Goal: Navigation & Orientation: Find specific page/section

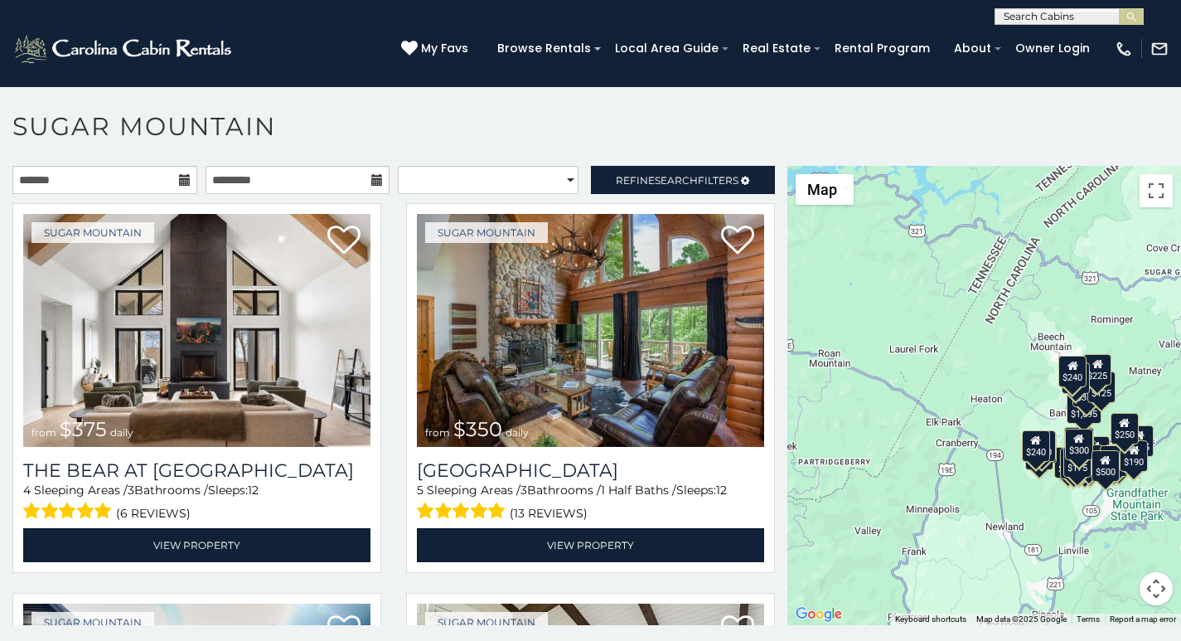
scroll to position [7, 0]
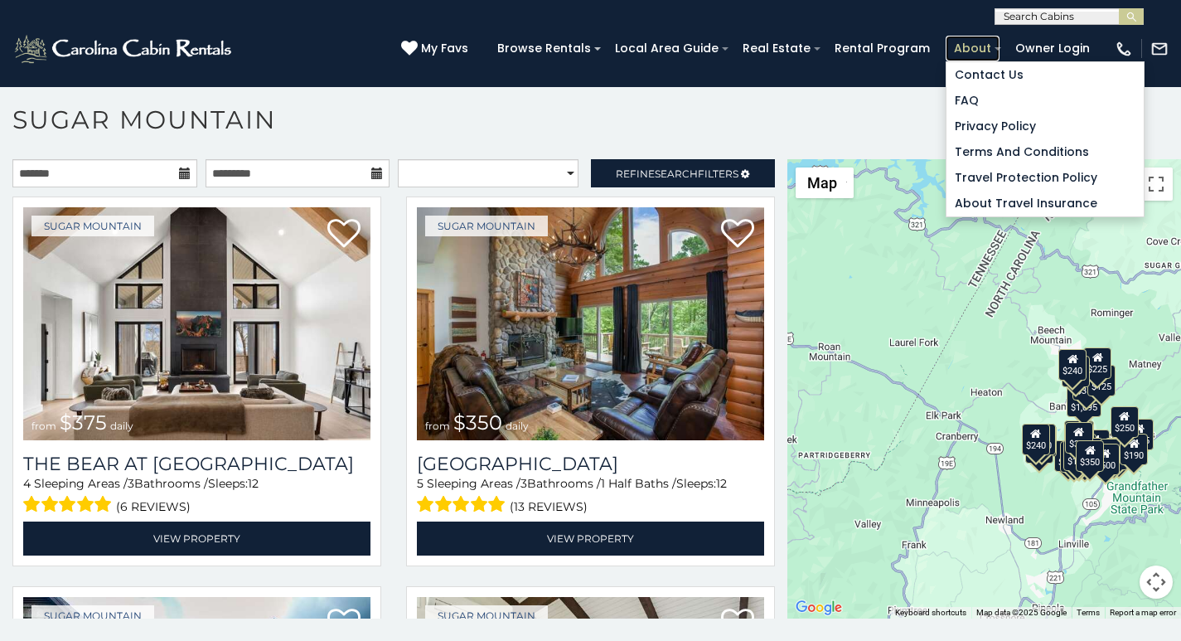
click at [971, 40] on link "About" at bounding box center [972, 49] width 54 height 26
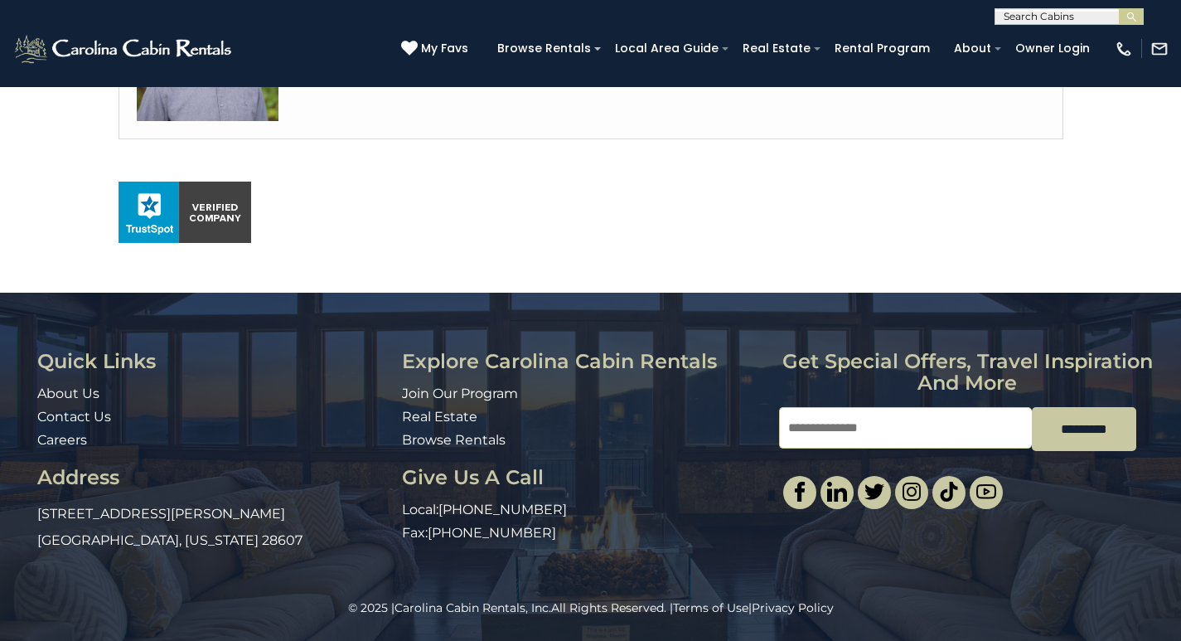
scroll to position [1109, 0]
click at [805, 637] on div "© 2025 | Carolina Cabin Rentals, Inc. All Rights Reserved. | Terms of Use | Pri…" at bounding box center [590, 619] width 1181 height 41
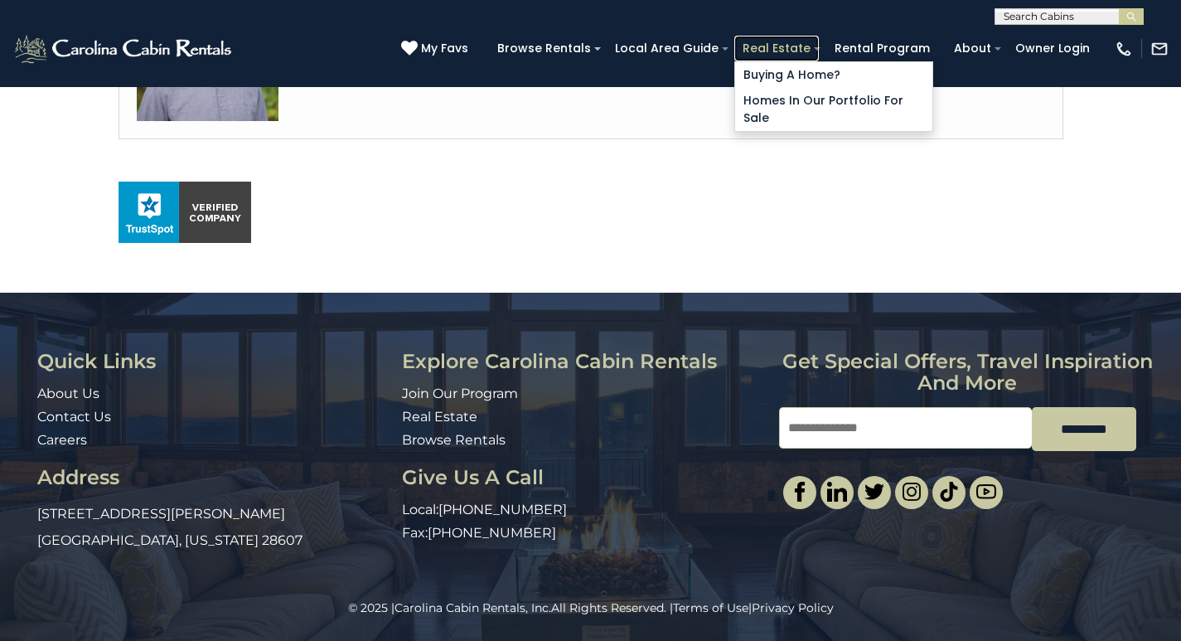
click at [800, 42] on link "Real Estate" at bounding box center [776, 49] width 85 height 26
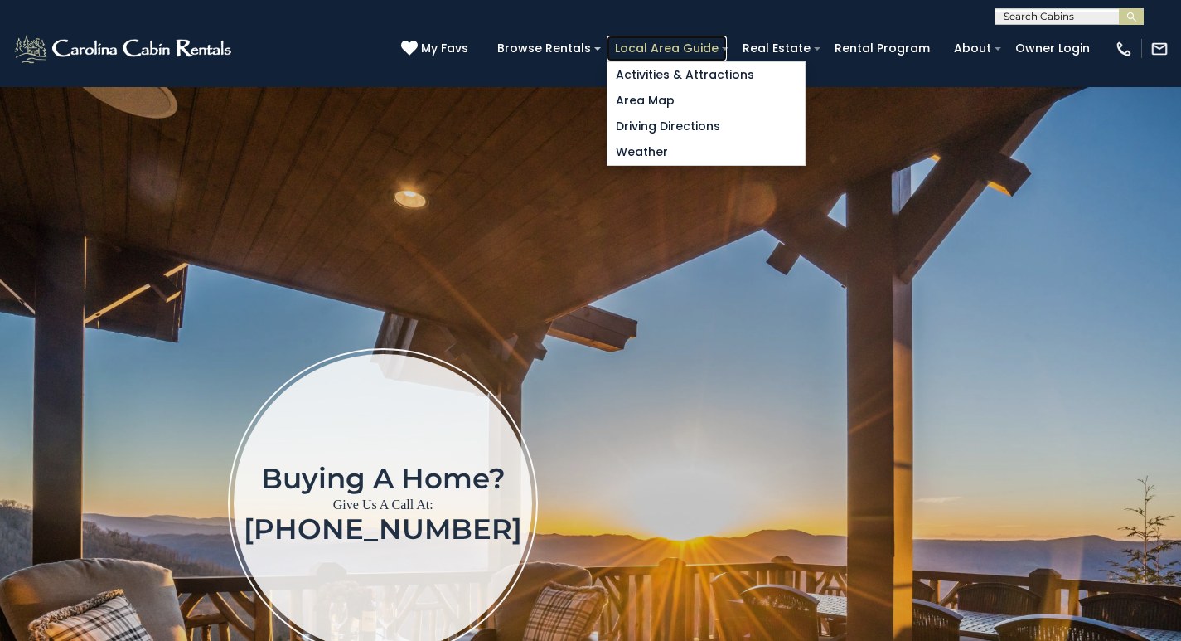
click at [698, 40] on link "Local Area Guide" at bounding box center [667, 49] width 120 height 26
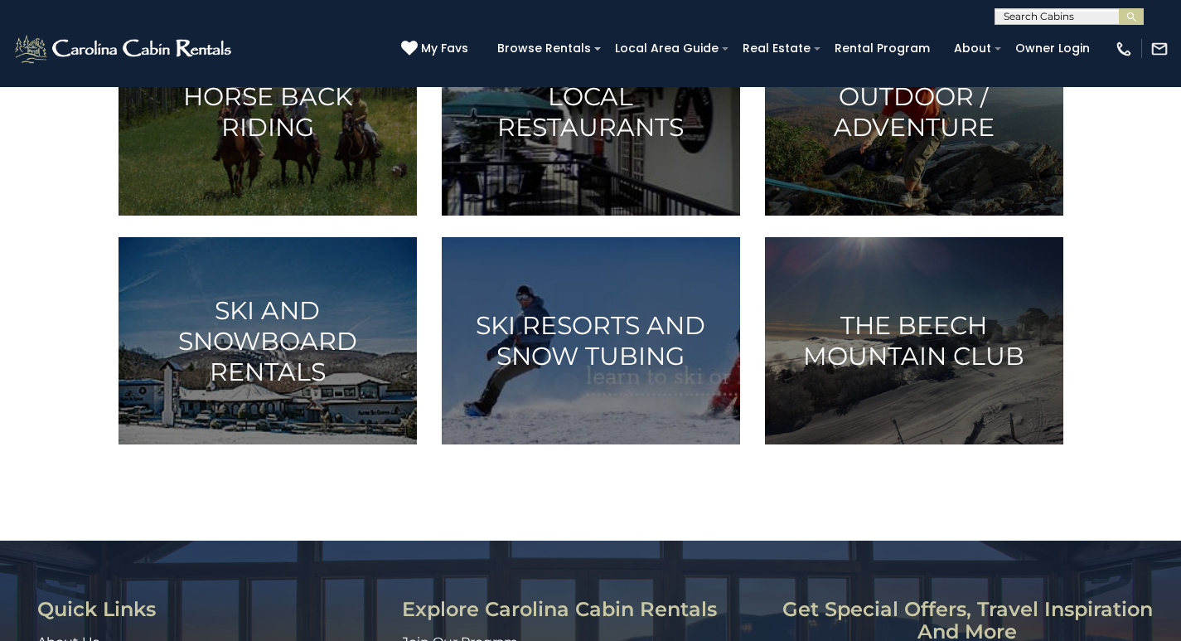
scroll to position [725, 0]
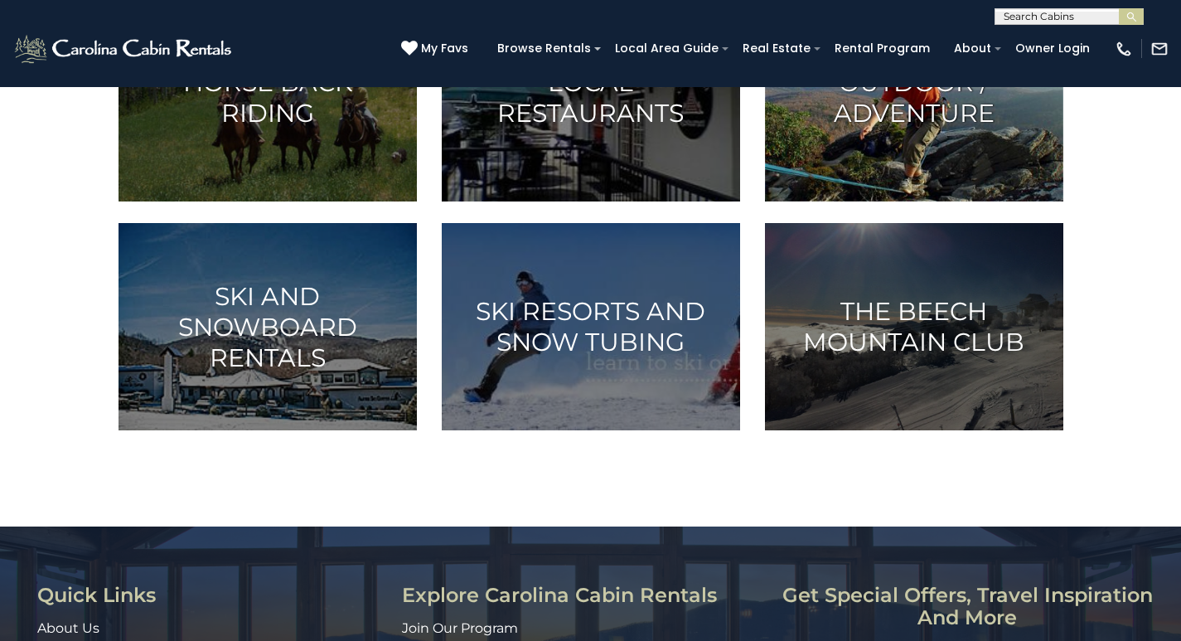
click at [882, 201] on img at bounding box center [914, 97] width 298 height 207
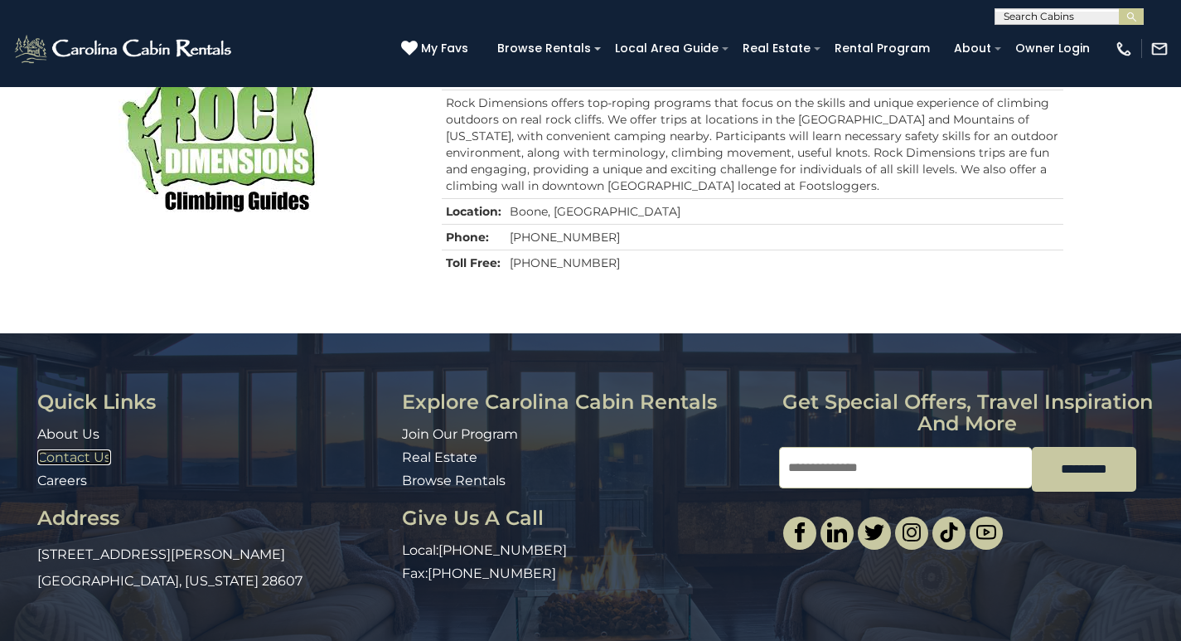
click at [44, 449] on link "Contact Us" at bounding box center [74, 457] width 74 height 16
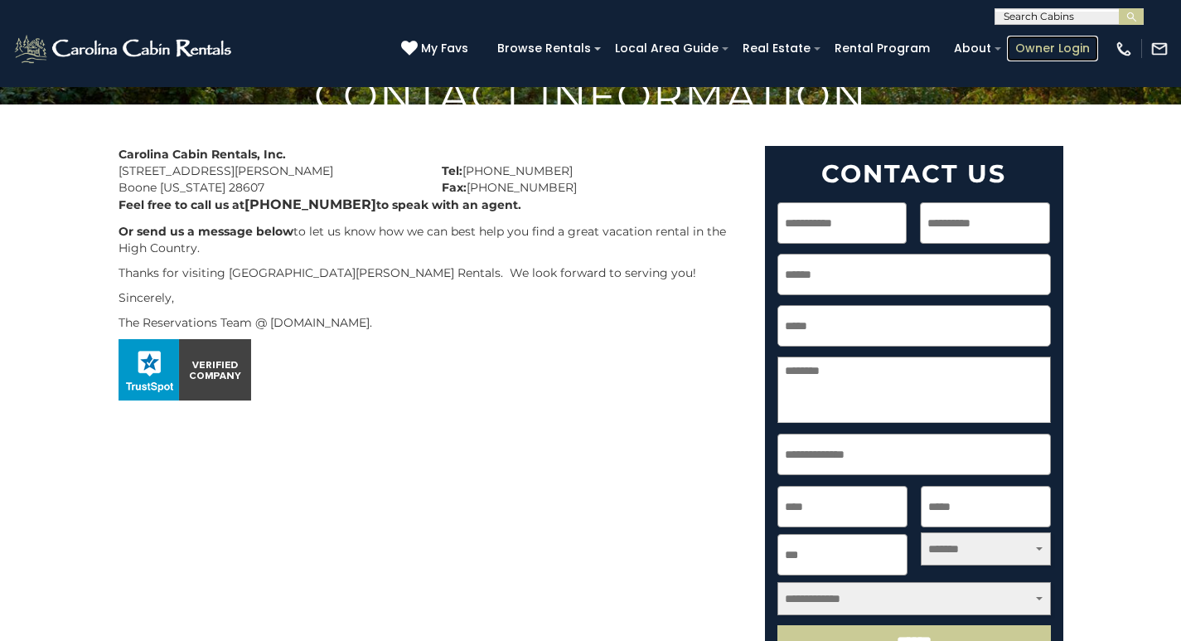
click at [1036, 41] on link "Owner Login" at bounding box center [1052, 49] width 91 height 26
